Goal: Information Seeking & Learning: Learn about a topic

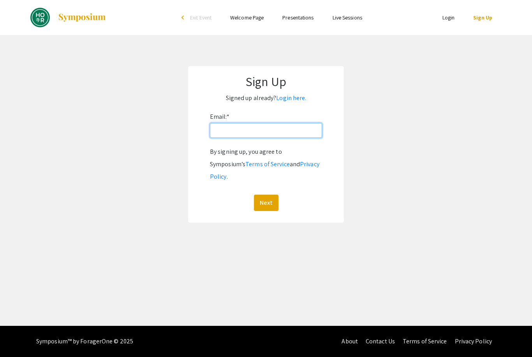
click at [295, 137] on input "Email: *" at bounding box center [266, 130] width 112 height 15
click at [289, 98] on link "Login here." at bounding box center [291, 98] width 30 height 8
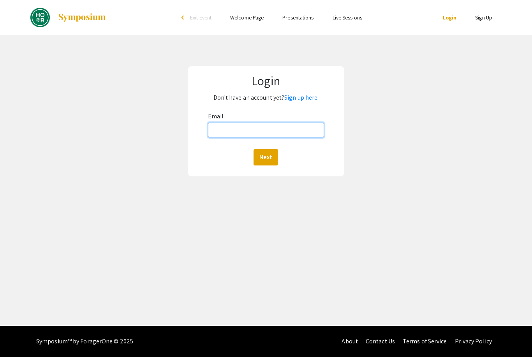
click at [308, 129] on input "Email:" at bounding box center [266, 130] width 116 height 15
type input "[EMAIL_ADDRESS][DOMAIN_NAME]"
click at [273, 158] on button "Next" at bounding box center [265, 157] width 25 height 16
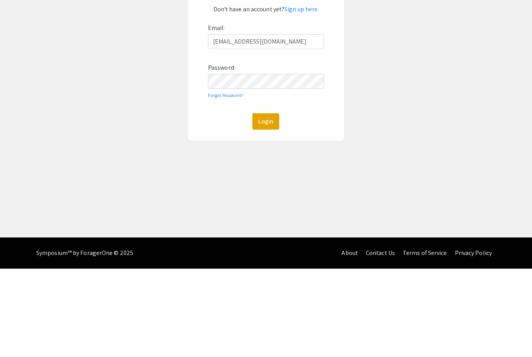
click at [276, 202] on button "Login" at bounding box center [265, 210] width 27 height 16
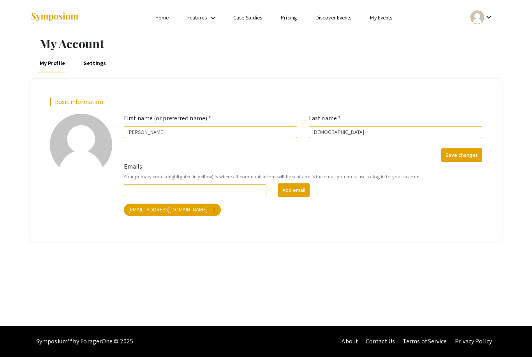
click at [458, 153] on button "Save changes" at bounding box center [461, 155] width 41 height 14
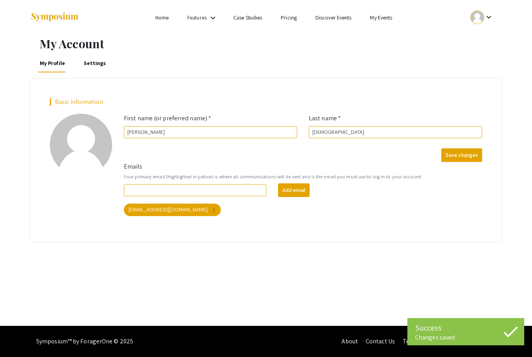
click at [458, 158] on button "Save changes" at bounding box center [461, 155] width 41 height 14
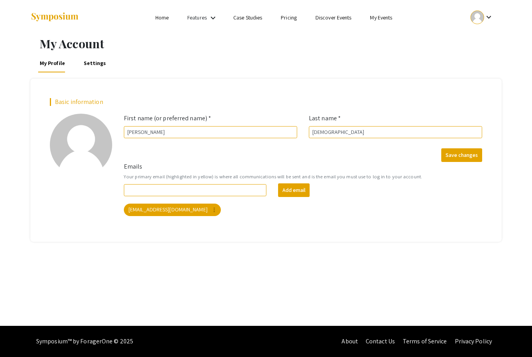
click at [199, 23] on div "Features keyboard_arrow_down" at bounding box center [202, 18] width 31 height 10
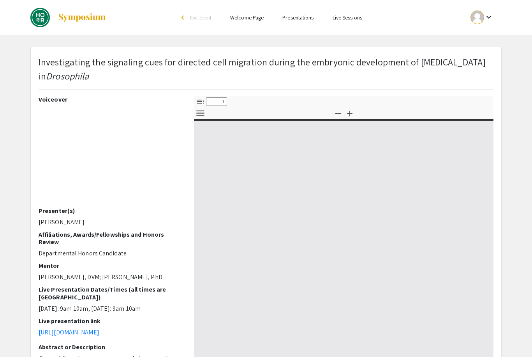
select select "custom"
type input "0"
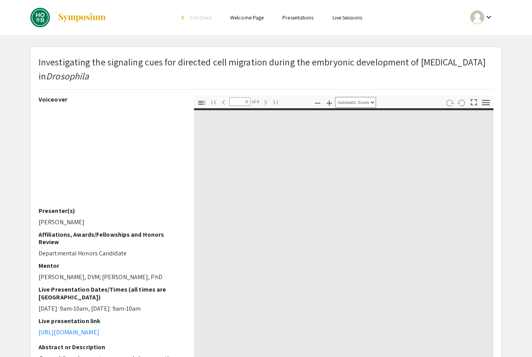
select select "custom"
type input "1"
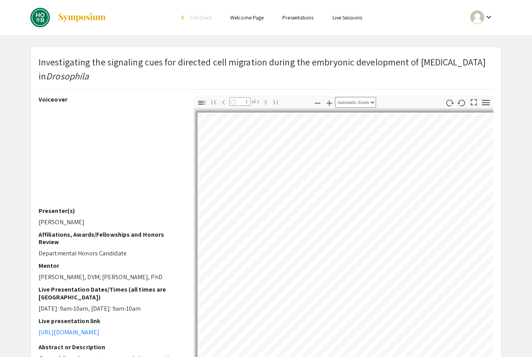
select select "auto"
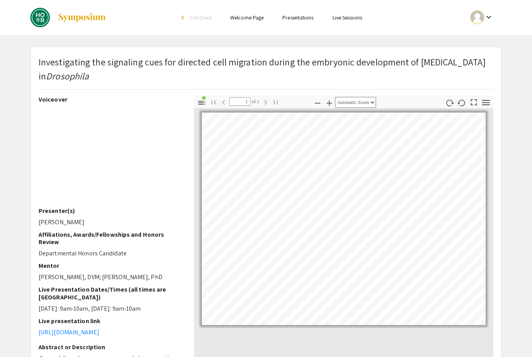
click at [187, 18] on li "arrow_back_ios Exit Event" at bounding box center [198, 17] width 45 height 9
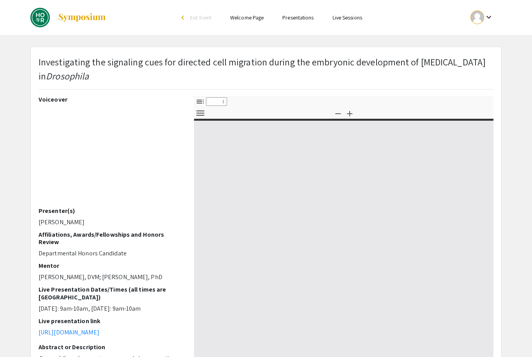
select select "custom"
type input "0"
select select "custom"
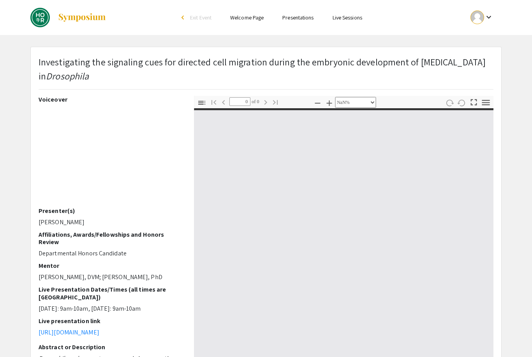
type input "1"
select select "auto"
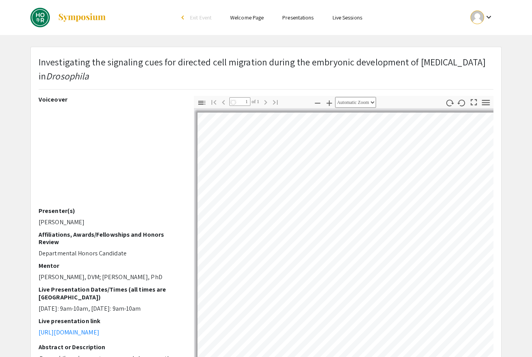
click at [303, 15] on link "Presentations" at bounding box center [297, 17] width 31 height 7
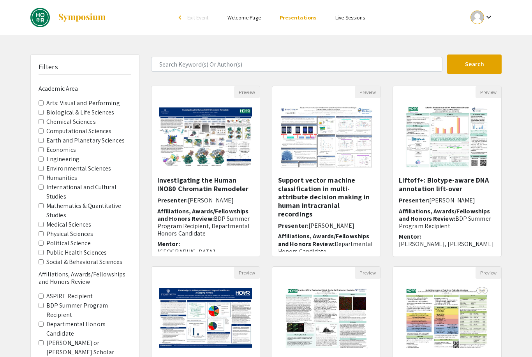
click at [44, 110] on Sciences "Biological & Life Sciences" at bounding box center [41, 112] width 5 height 5
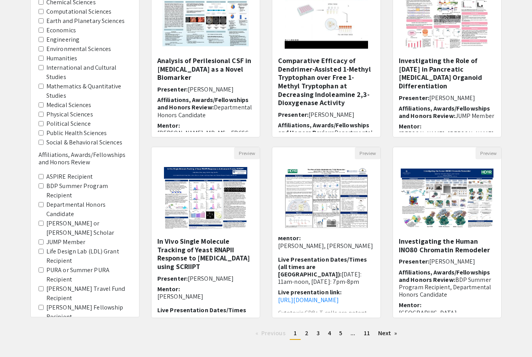
scroll to position [67, 0]
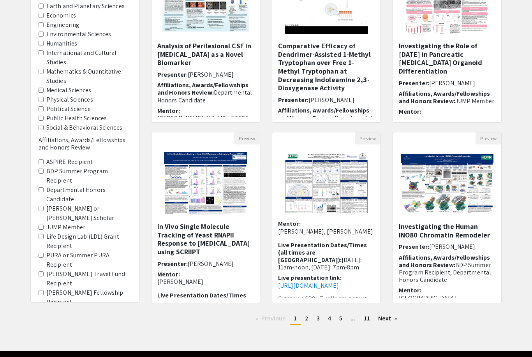
click at [311, 322] on link "page 2" at bounding box center [306, 319] width 11 height 12
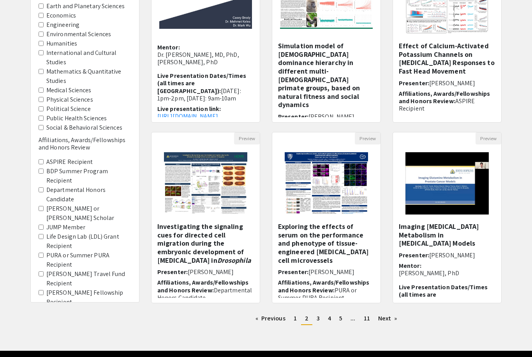
scroll to position [63, 0]
click at [315, 316] on link "page 3" at bounding box center [318, 319] width 11 height 12
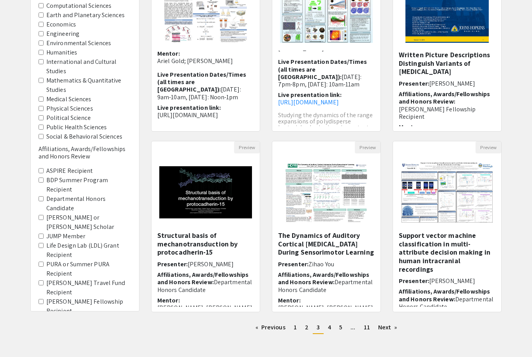
scroll to position [134, 0]
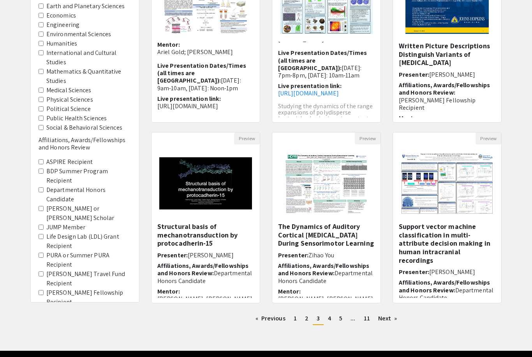
click at [330, 315] on span "4" at bounding box center [329, 318] width 3 height 8
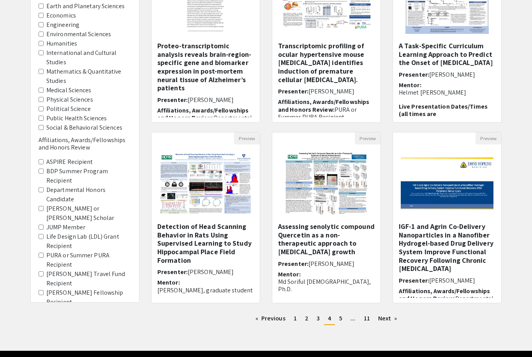
click at [306, 318] on span "2" at bounding box center [307, 318] width 4 height 8
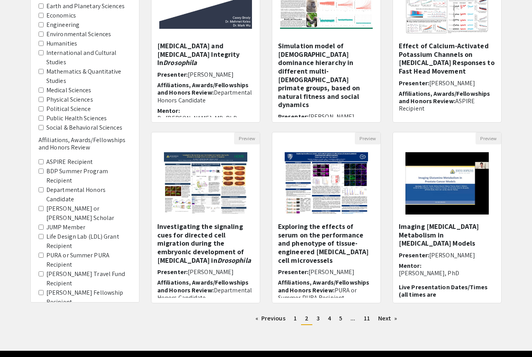
click at [225, 230] on h5 "Investigating the signaling cues for directed cell migration during the embryon…" at bounding box center [205, 243] width 97 height 42
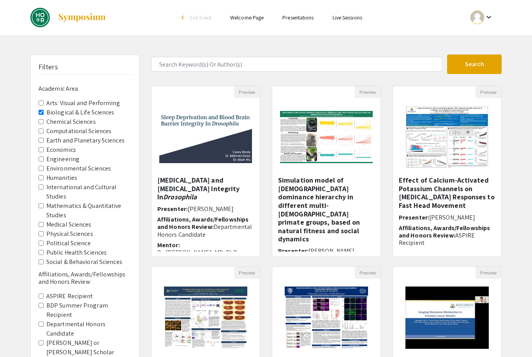
select select "custom"
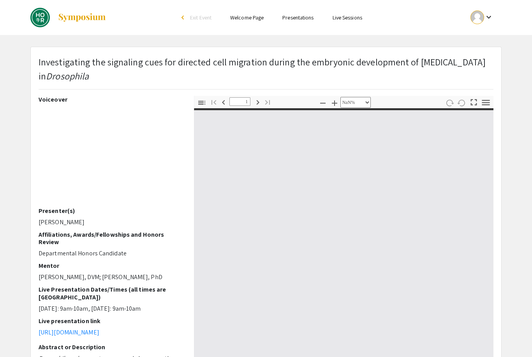
type input "0"
select select "custom"
type input "1"
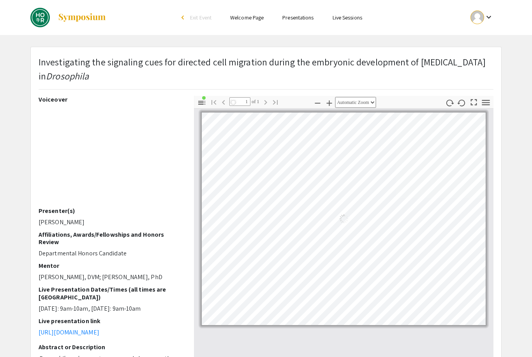
select select "auto"
